Goal: Information Seeking & Learning: Check status

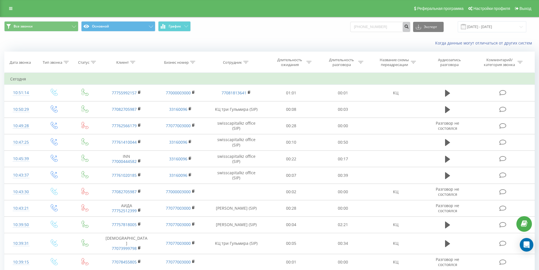
type input "(705) 311 33 66"
click at [409, 27] on icon "submit" at bounding box center [406, 25] width 5 height 3
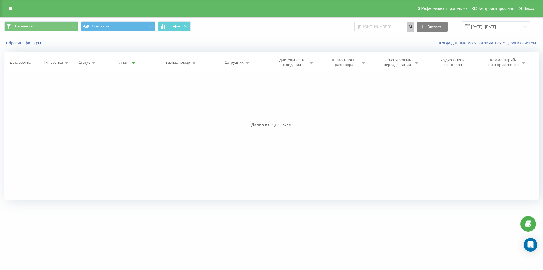
click at [414, 29] on button "submit" at bounding box center [411, 27] width 8 height 10
